Goal: Task Accomplishment & Management: Use online tool/utility

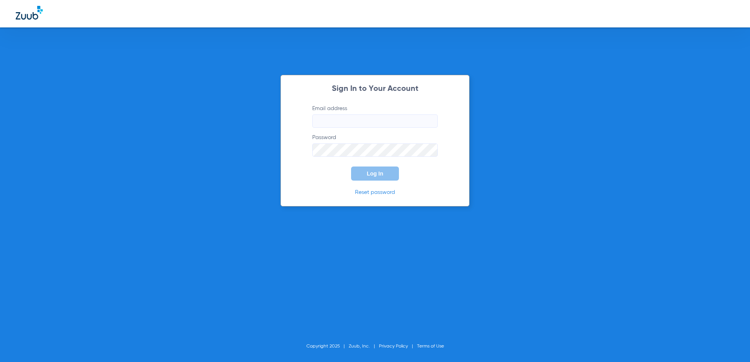
type input "[EMAIL_ADDRESS][DOMAIN_NAME]"
click at [376, 174] on span "Log In" at bounding box center [375, 174] width 16 height 6
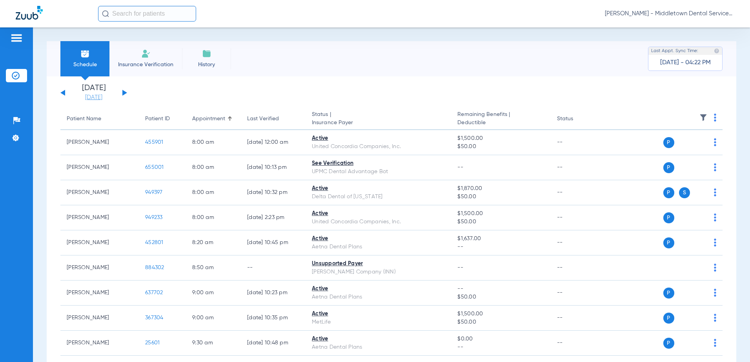
click at [98, 99] on link "[DATE]" at bounding box center [93, 98] width 47 height 8
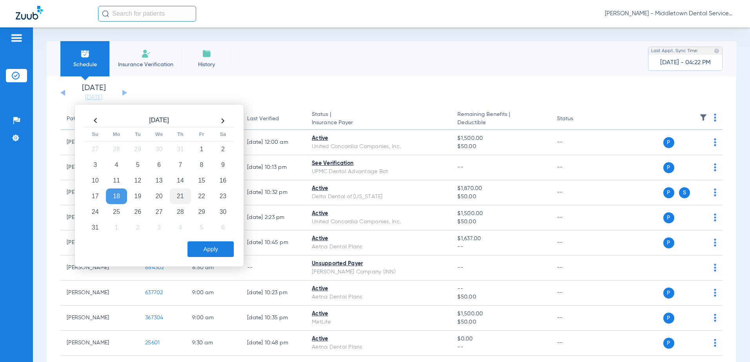
click at [185, 195] on td "21" at bounding box center [180, 197] width 21 height 16
click at [205, 250] on button "Apply" at bounding box center [210, 250] width 46 height 16
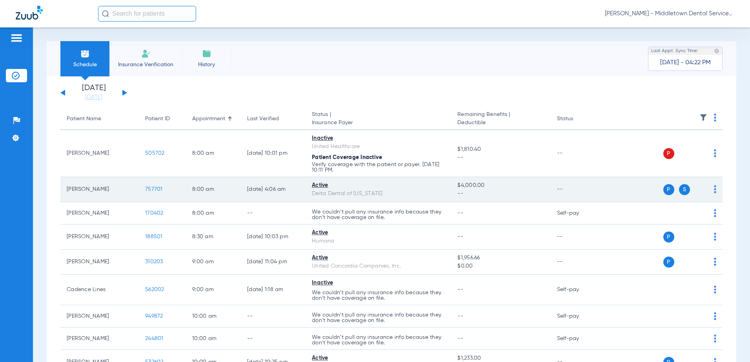
click at [155, 191] on span "757701" at bounding box center [154, 189] width 18 height 5
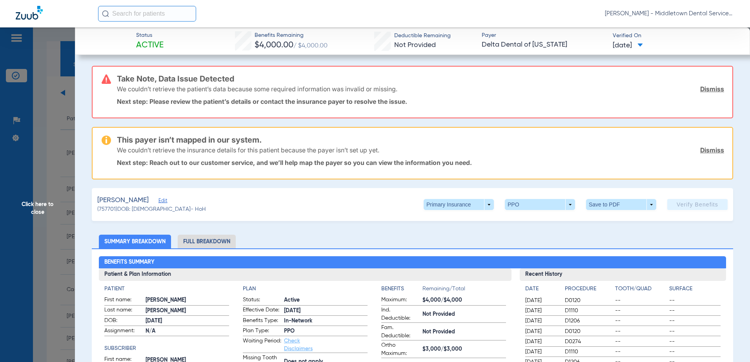
click at [46, 209] on span "Click here to close" at bounding box center [37, 208] width 75 height 362
